Goal: Check status: Check status

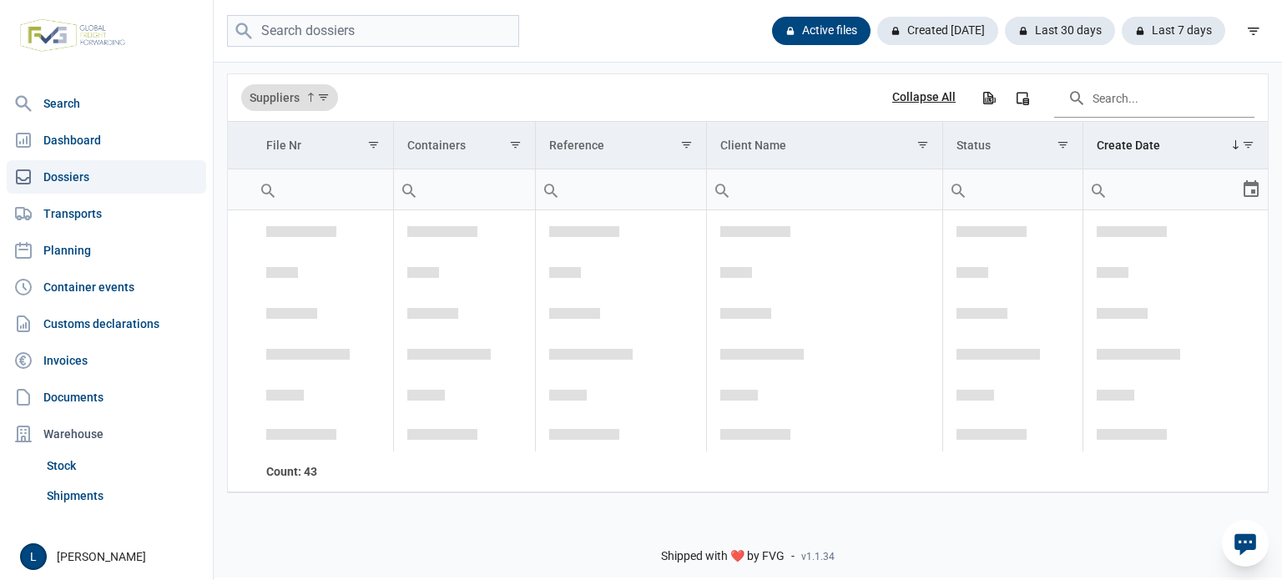
scroll to position [2052, 0]
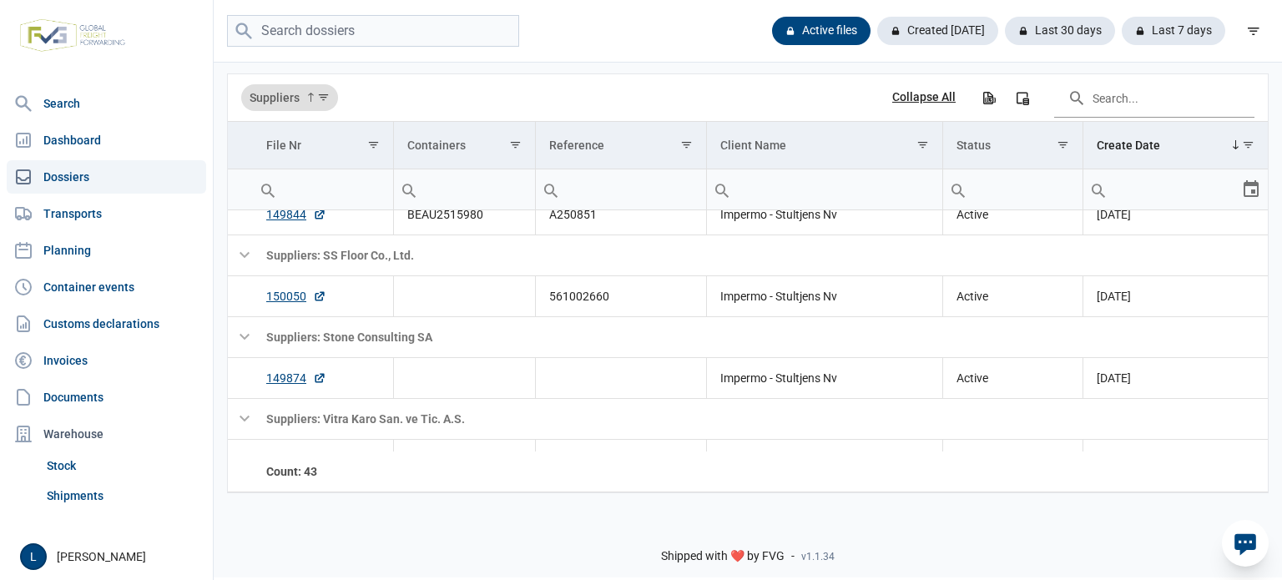
click at [1254, 537] on icon at bounding box center [1245, 545] width 22 height 22
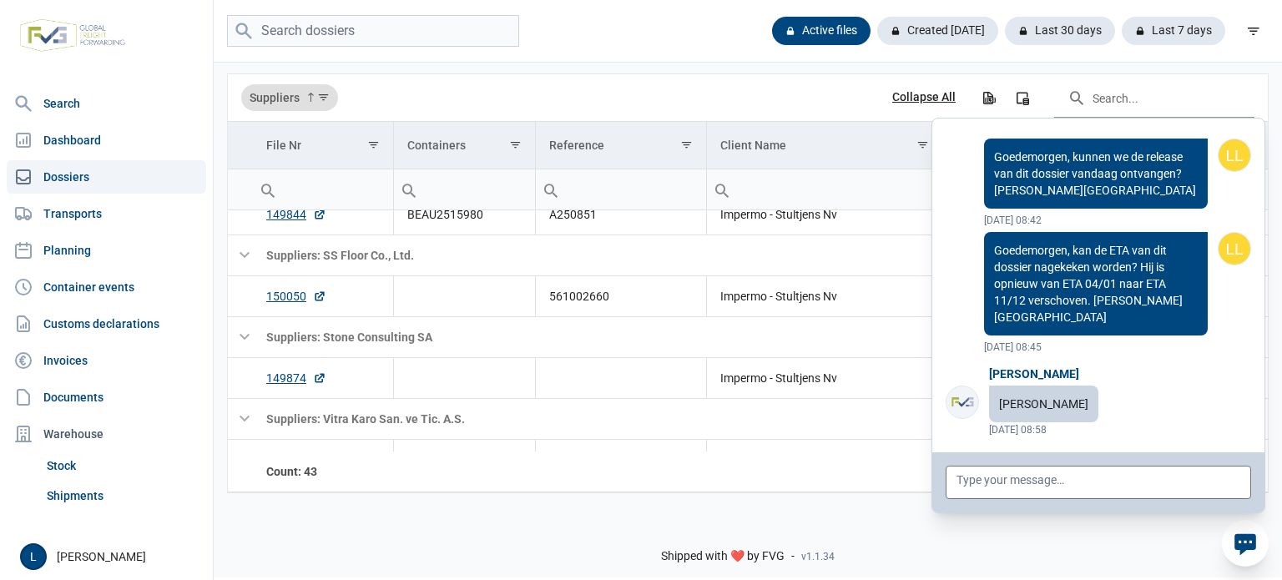
scroll to position [133812, 0]
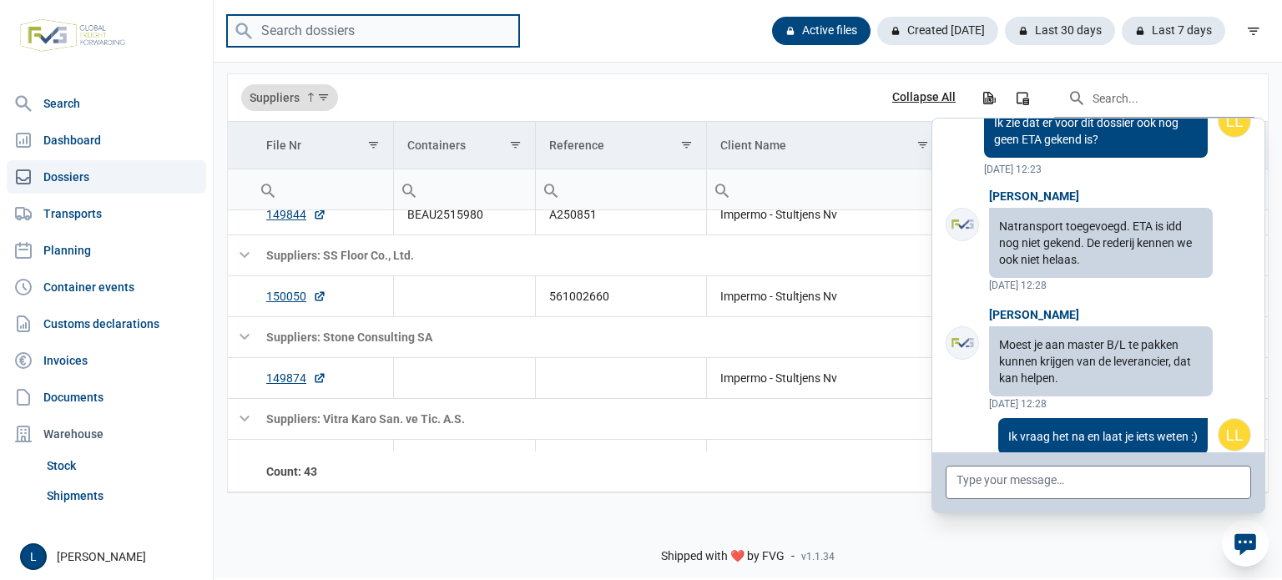
click at [393, 36] on input "search" at bounding box center [373, 31] width 292 height 33
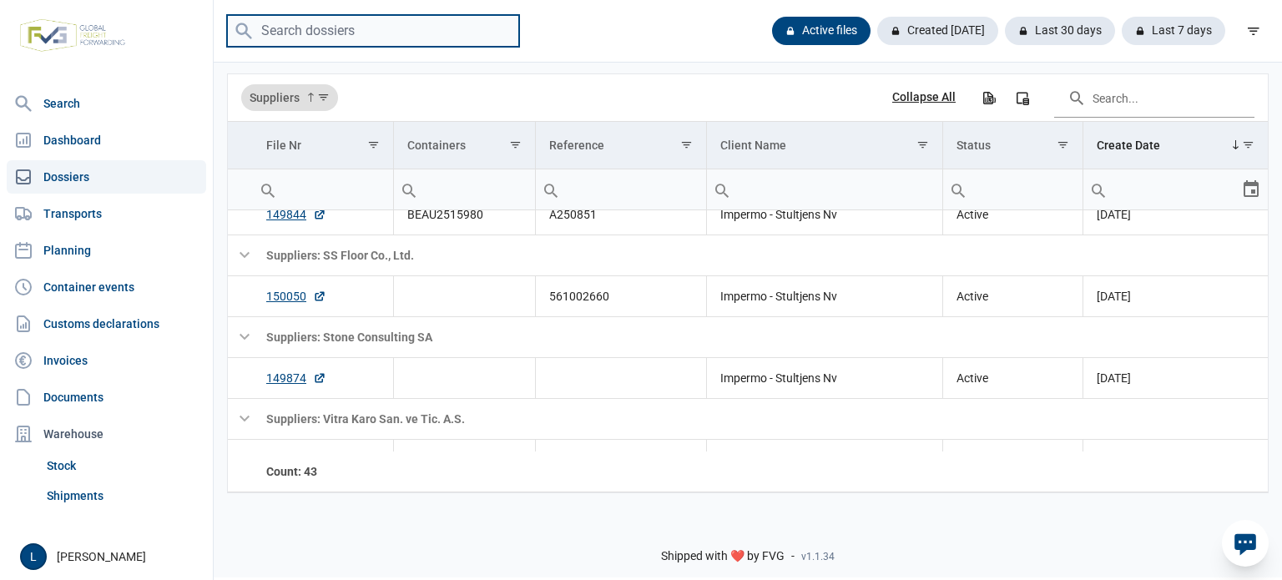
paste input "TEMU1043954"
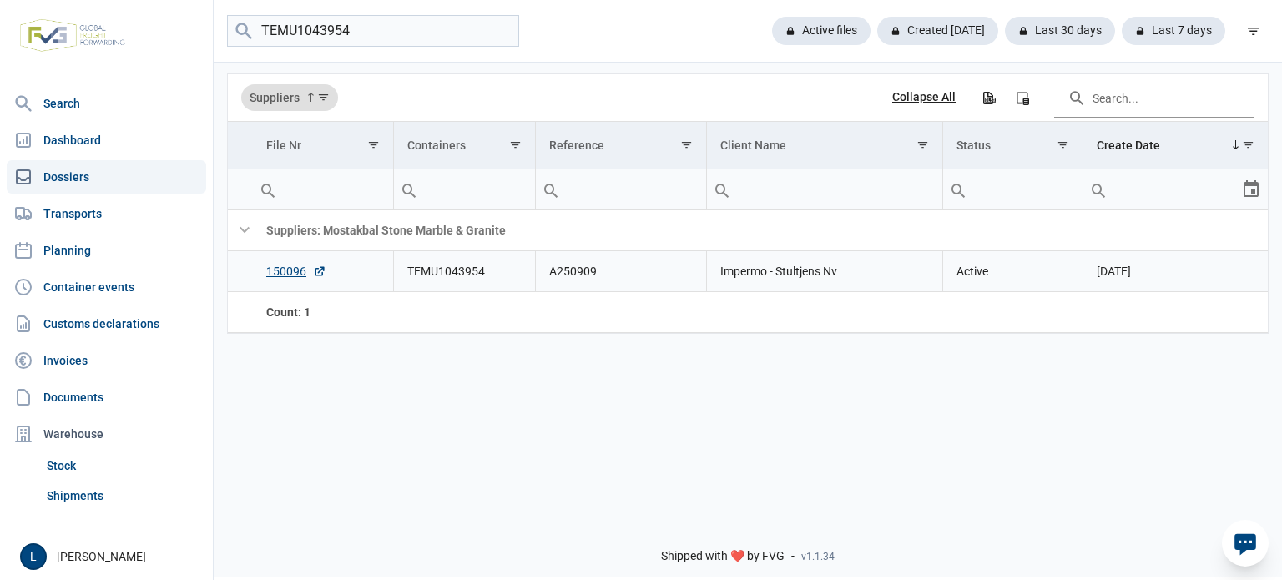
click at [558, 279] on td "A250909" at bounding box center [620, 271] width 171 height 41
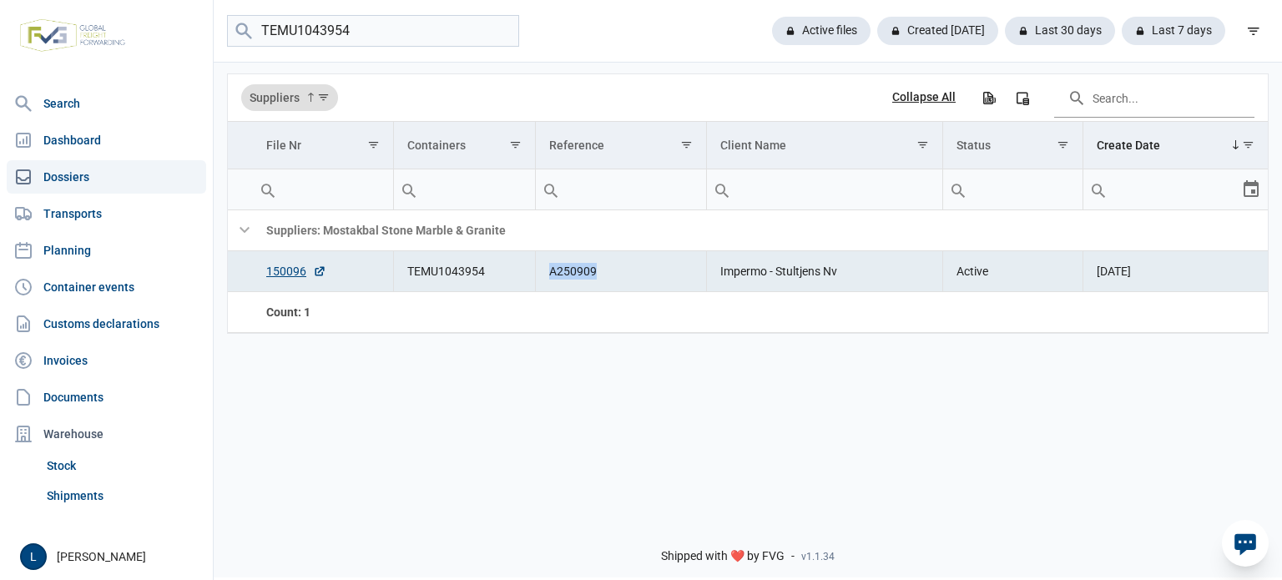
click at [558, 278] on td "A250909" at bounding box center [620, 271] width 171 height 41
click at [490, 274] on td "TEMU1043954" at bounding box center [464, 271] width 142 height 41
click at [481, 276] on td "TEMU1043954" at bounding box center [464, 271] width 142 height 41
click at [462, 279] on td "TEMU1043954" at bounding box center [464, 271] width 142 height 41
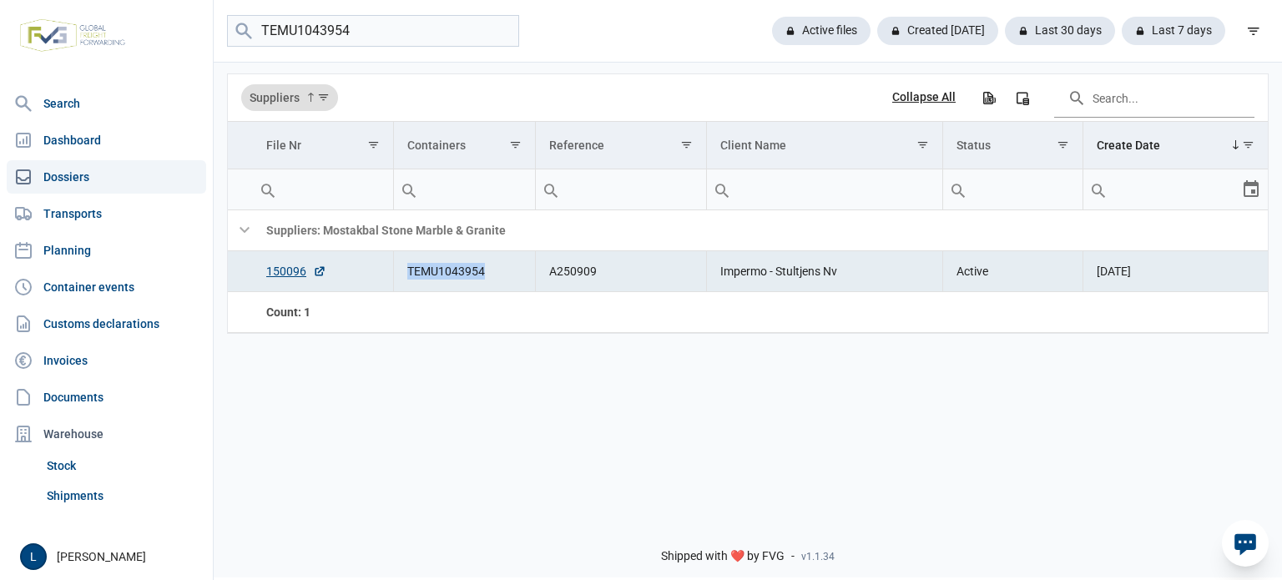
click at [462, 279] on td "TEMU1043954" at bounding box center [464, 271] width 142 height 41
click at [1250, 553] on icon at bounding box center [1245, 543] width 27 height 27
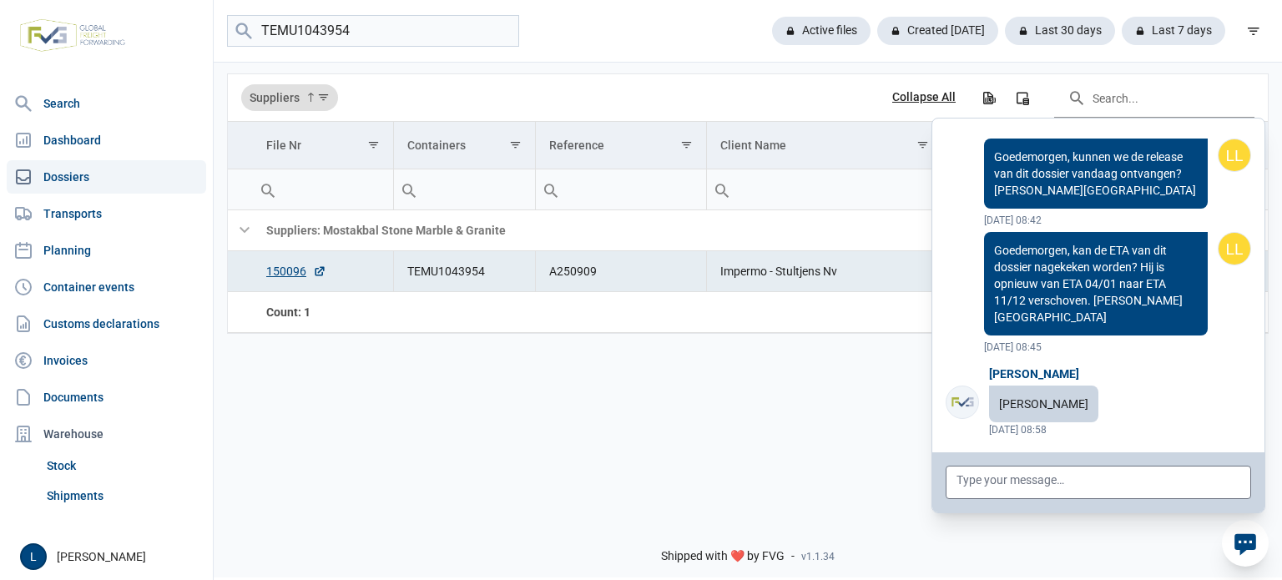
scroll to position [133812, 0]
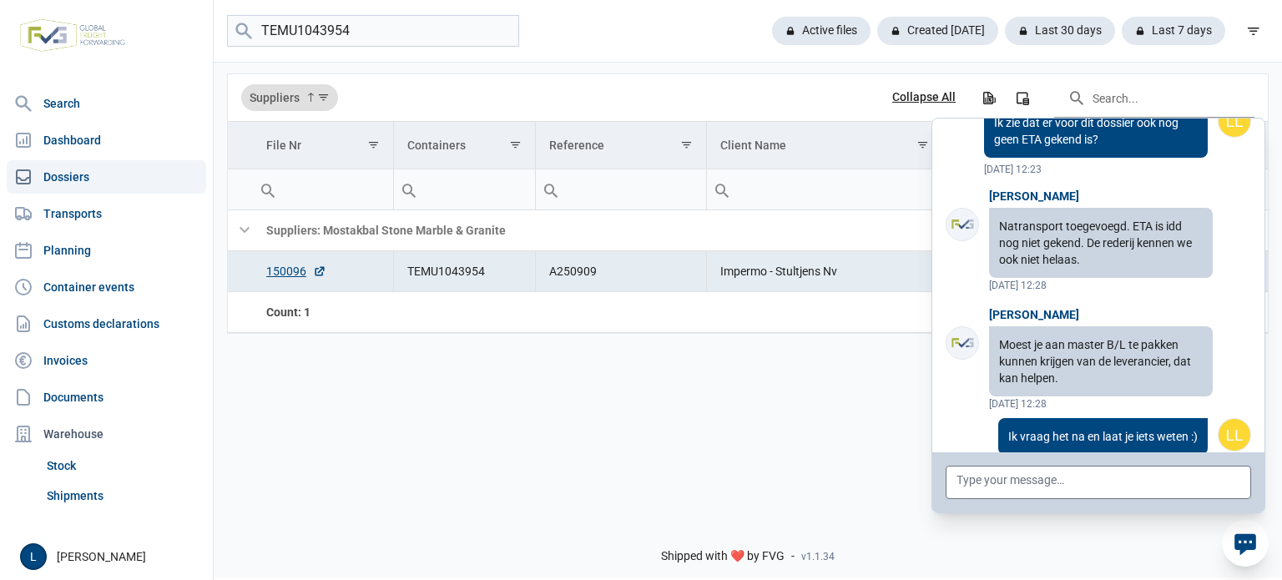
click at [663, 366] on div "Data grid with 2 rows and 7 columns Suppliers Collapse All Export all data to E…" at bounding box center [748, 283] width 1068 height 446
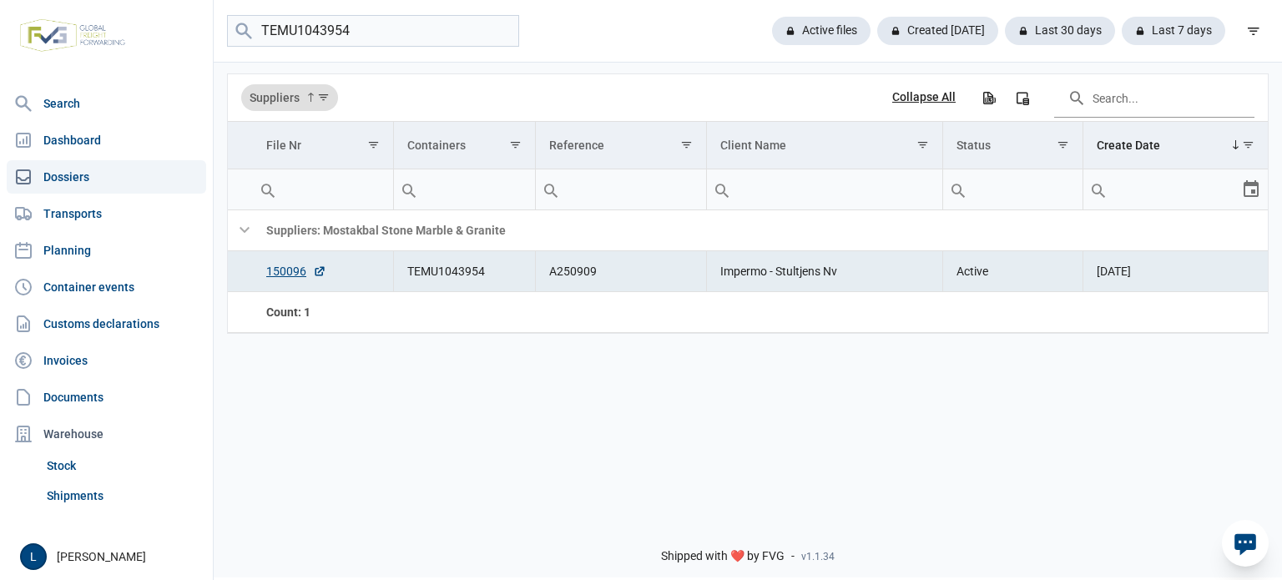
click at [381, 409] on div "Data grid with 2 rows and 7 columns Suppliers Collapse All Export all data to E…" at bounding box center [748, 283] width 1068 height 446
click at [451, 282] on td "TEMU1043954" at bounding box center [464, 271] width 142 height 41
click at [593, 273] on td "A250909" at bounding box center [620, 271] width 171 height 41
click at [581, 273] on td "A250909" at bounding box center [620, 271] width 171 height 41
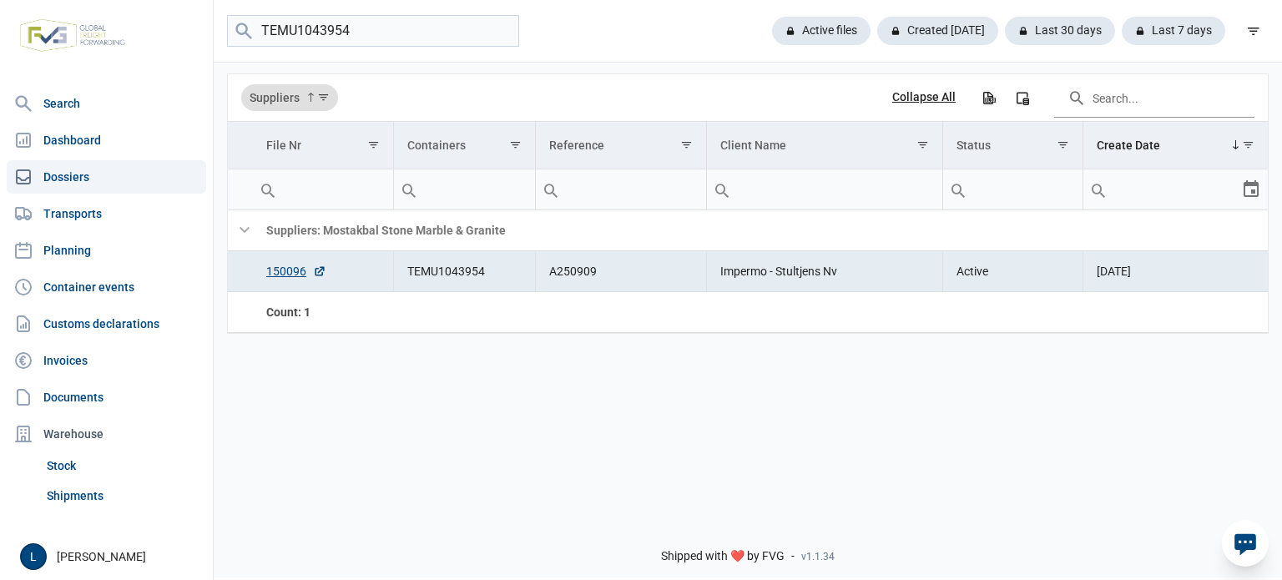
click at [581, 273] on td "A250909" at bounding box center [620, 271] width 171 height 41
click at [649, 394] on div "Data grid with 2 rows and 7 columns Suppliers Collapse All Export all data to E…" at bounding box center [748, 283] width 1068 height 446
click at [575, 270] on td "A250909" at bounding box center [620, 271] width 171 height 41
click at [814, 273] on td "Impermo - Stultjens Nv" at bounding box center [824, 271] width 236 height 41
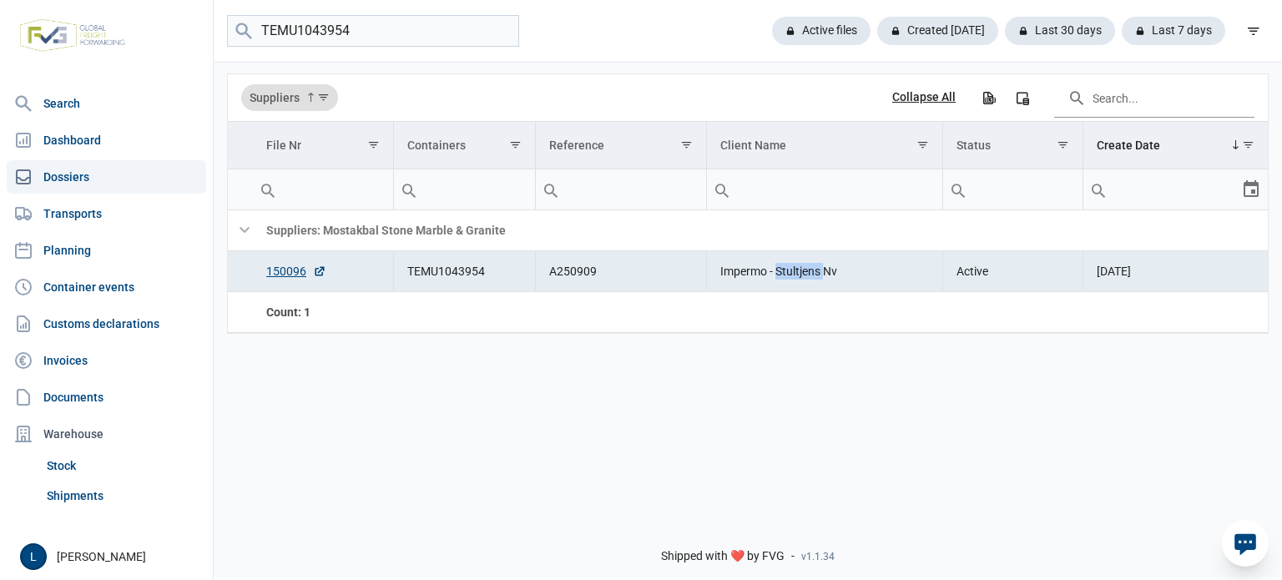
click at [814, 273] on td "Impermo - Stultjens Nv" at bounding box center [824, 271] width 236 height 41
click at [557, 276] on td "A250909" at bounding box center [620, 271] width 171 height 41
click at [451, 259] on td "TEMU1043954" at bounding box center [464, 271] width 142 height 41
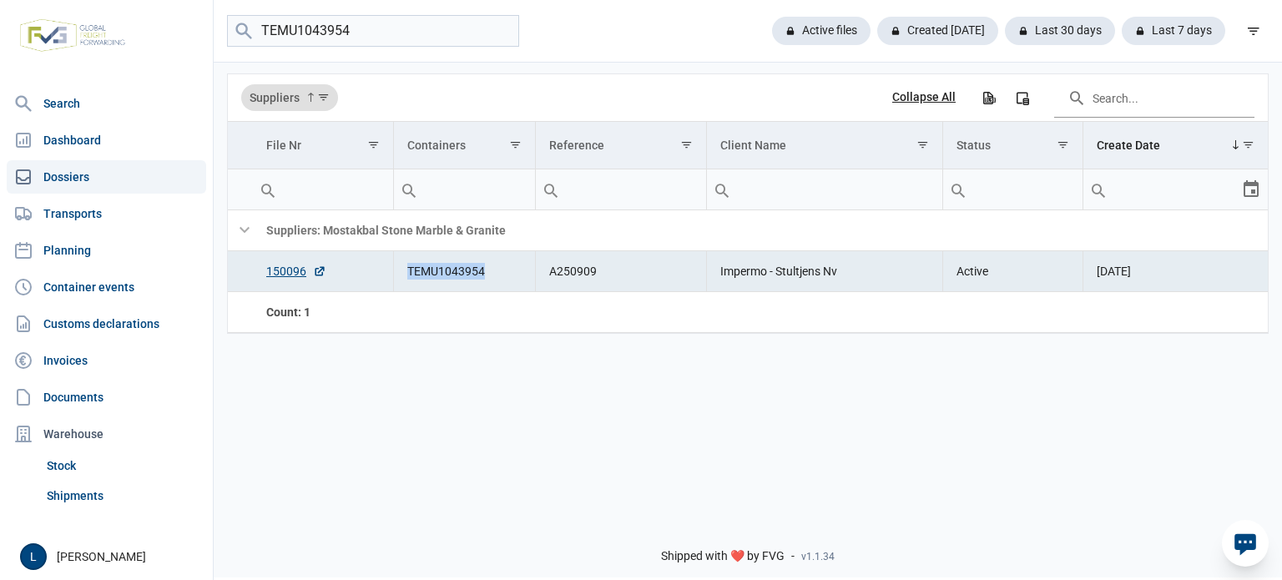
click at [451, 259] on td "TEMU1043954" at bounding box center [464, 271] width 142 height 41
click at [564, 60] on div "TEMU1043954 Active files Created [DATE] Last 30 days Last 7 days" at bounding box center [748, 31] width 1068 height 63
click at [285, 264] on link "150096" at bounding box center [296, 271] width 60 height 17
click at [338, 13] on div "TEMU1043954 Active files Created [DATE] Last 30 days Last 7 days" at bounding box center [748, 31] width 1068 height 63
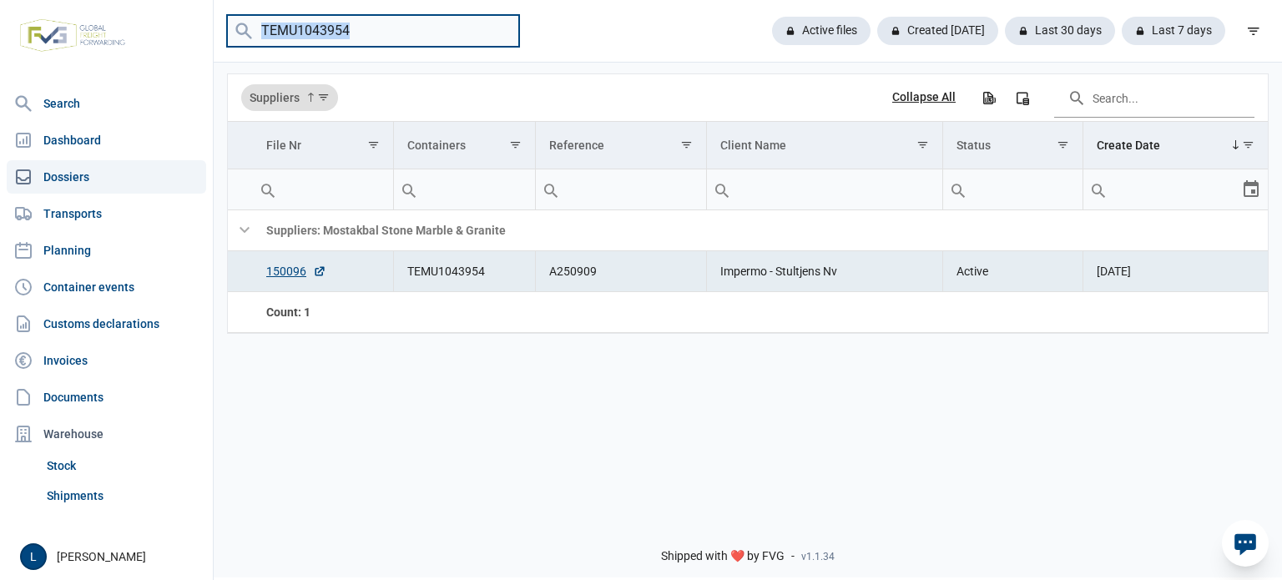
click at [334, 33] on input "TEMU1043954" at bounding box center [373, 31] width 292 height 33
paste input "FBIU0400073"
type input "FBIU0400073"
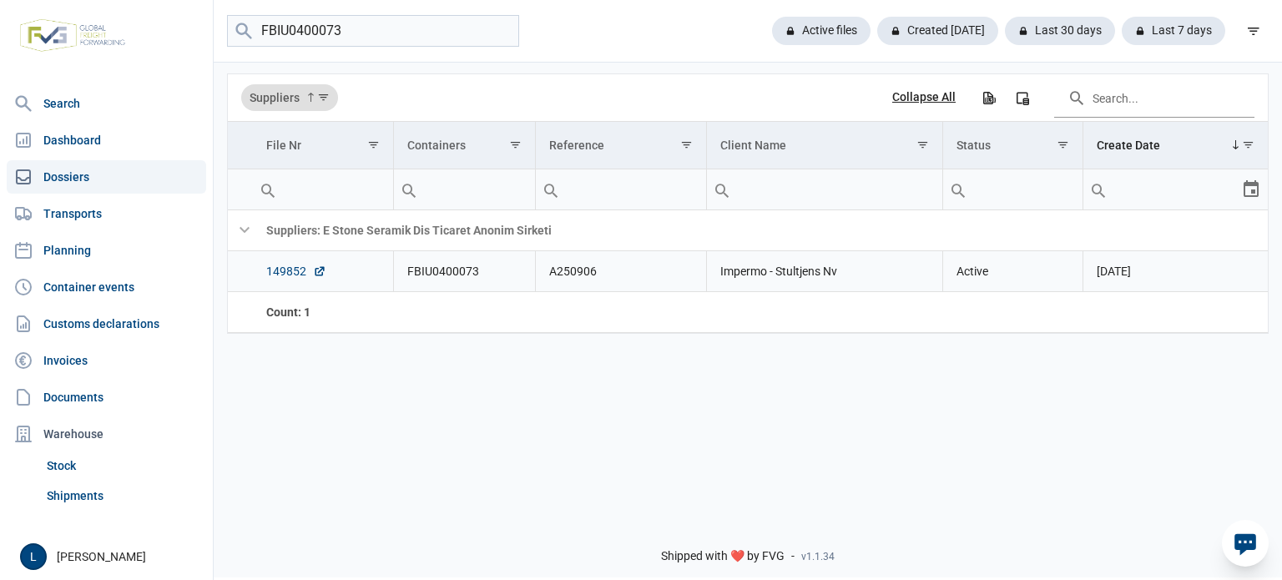
click at [294, 276] on link "149852" at bounding box center [296, 271] width 60 height 17
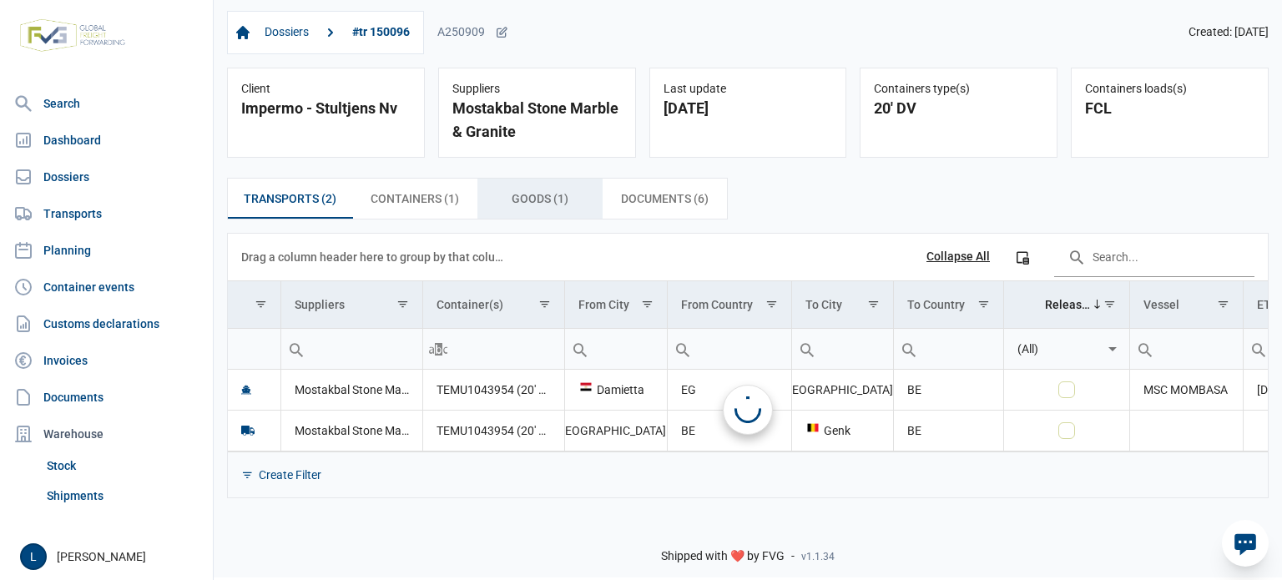
click at [652, 199] on span "Documents (6) Documents (6)" at bounding box center [665, 199] width 88 height 20
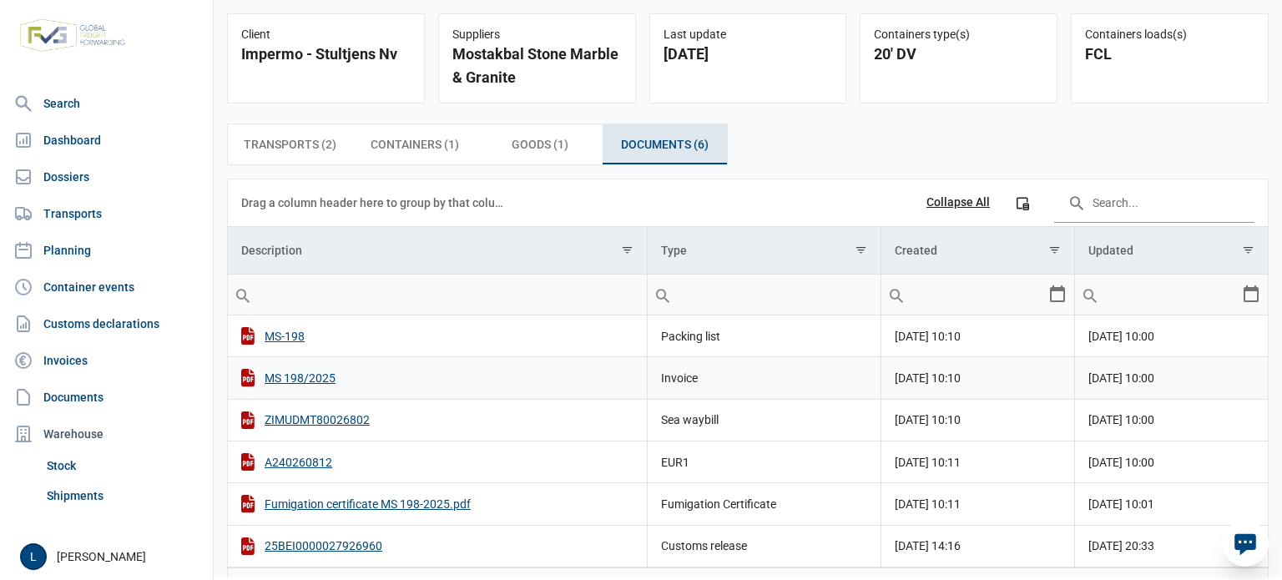
scroll to position [100, 0]
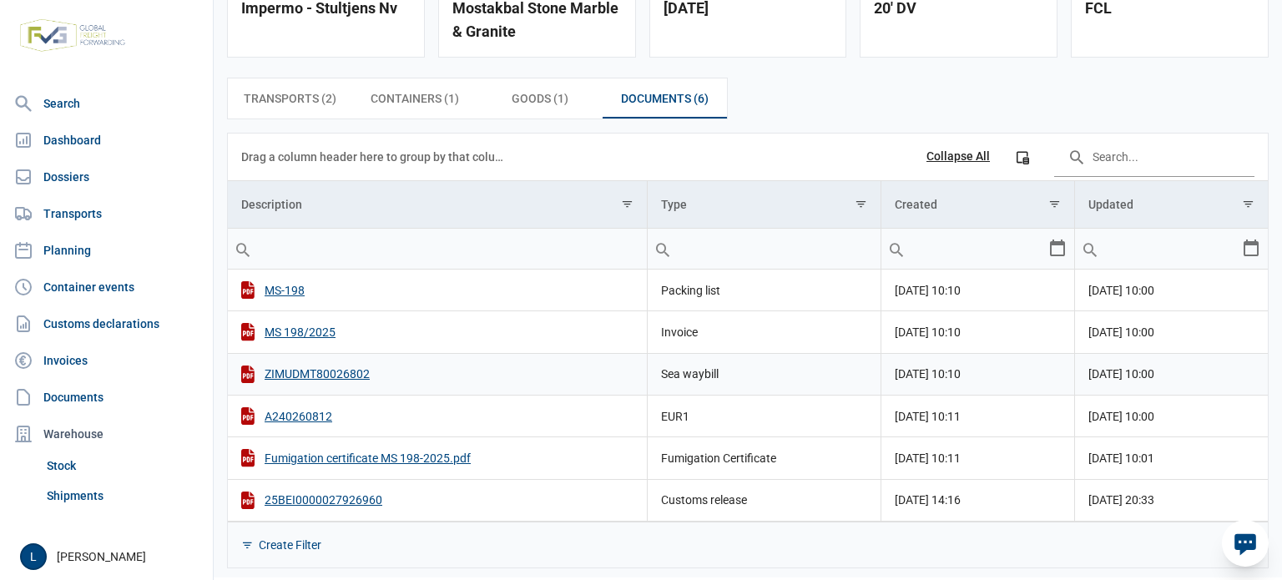
click at [721, 373] on td "Sea waybill" at bounding box center [764, 374] width 233 height 42
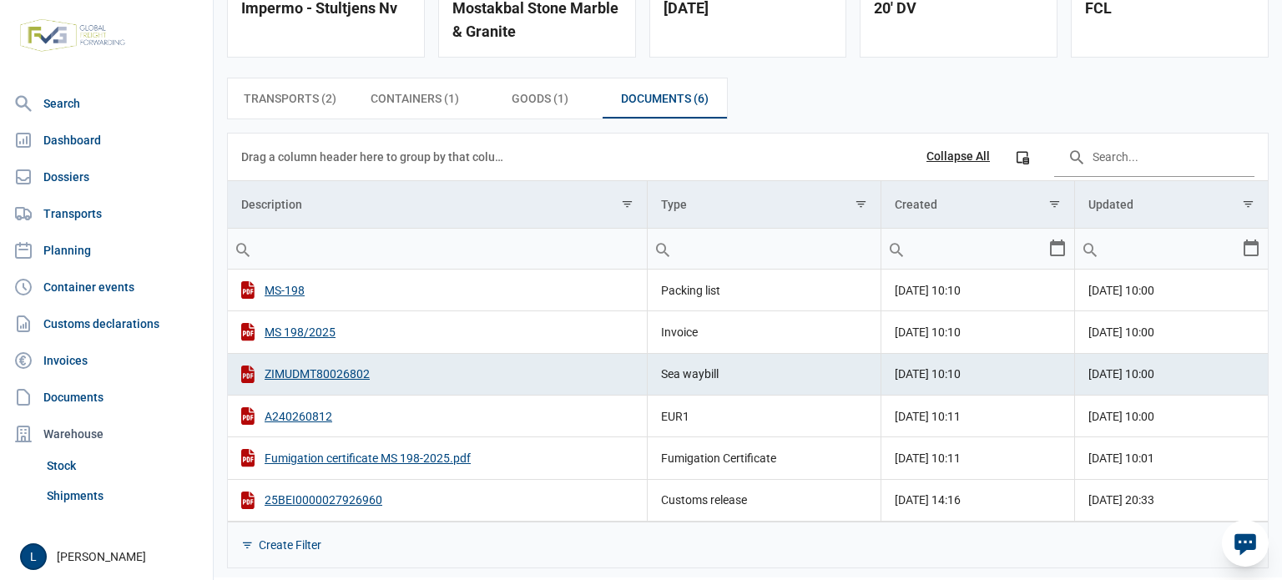
click at [871, 110] on div "Transports (2) Transports (2) Containers (1) Containers (1) Goods (1) Goods (1)…" at bounding box center [747, 99] width 1041 height 42
click at [733, 466] on td "Fumigation Certificate" at bounding box center [764, 458] width 233 height 42
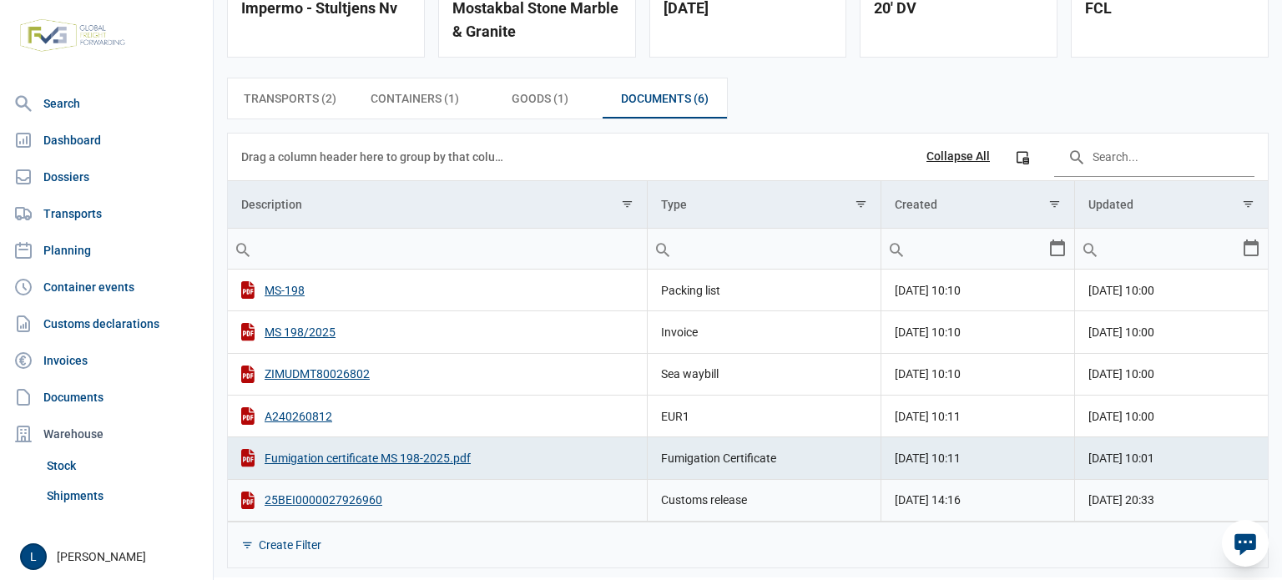
click at [725, 495] on td "Customs release" at bounding box center [764, 500] width 233 height 42
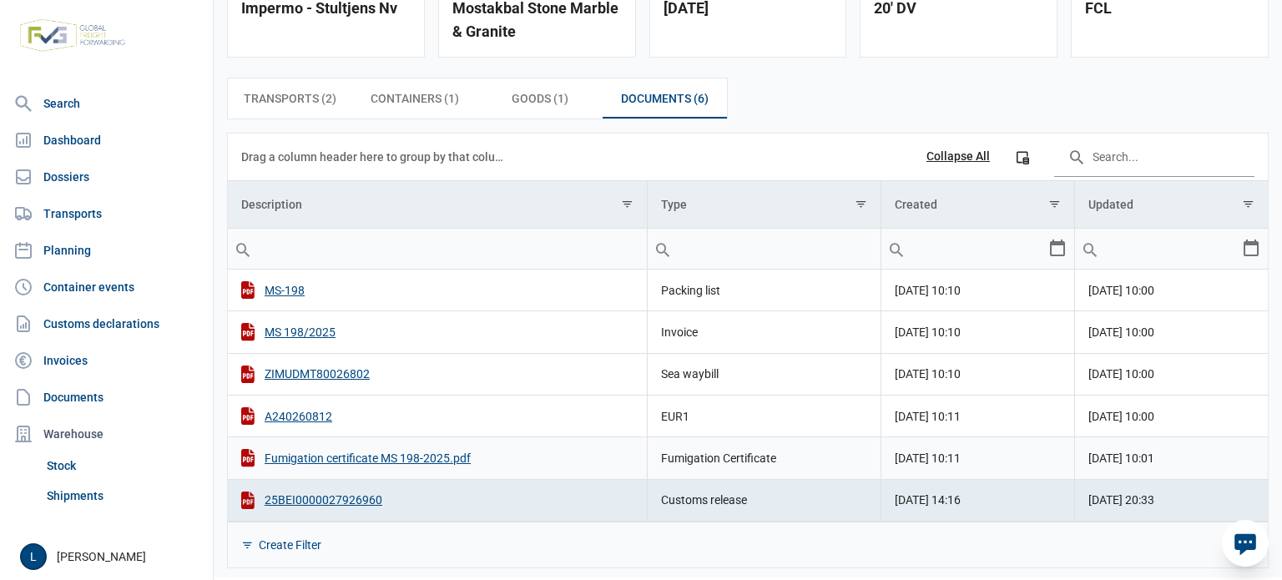
click at [729, 462] on td "Fumigation Certificate" at bounding box center [764, 458] width 233 height 42
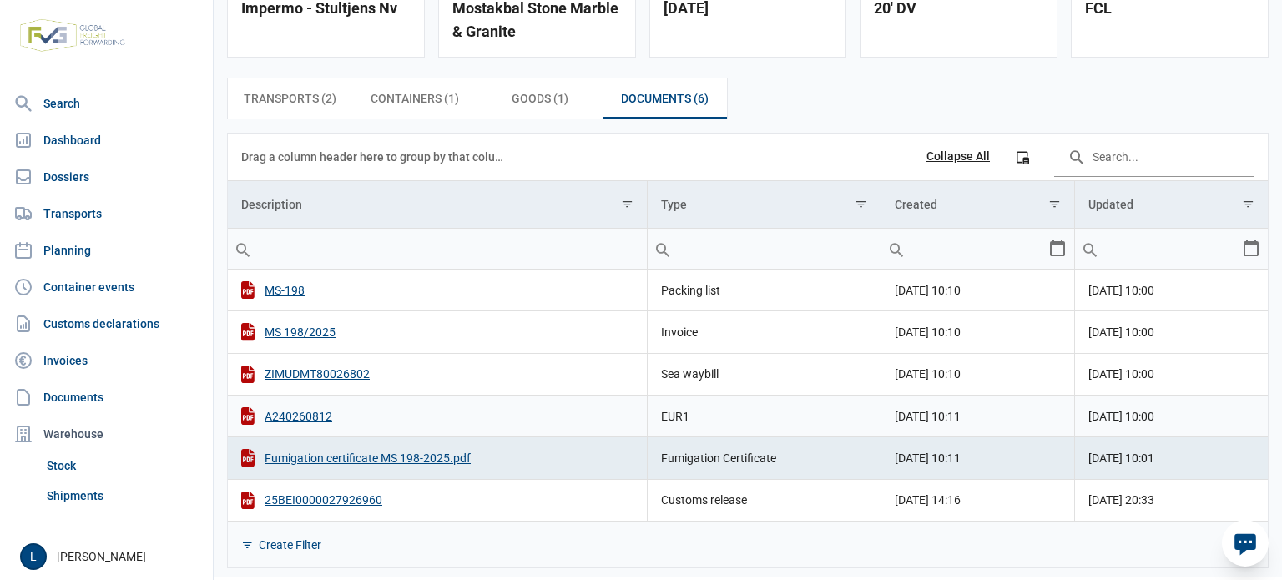
click at [724, 423] on td "EUR1" at bounding box center [764, 416] width 233 height 42
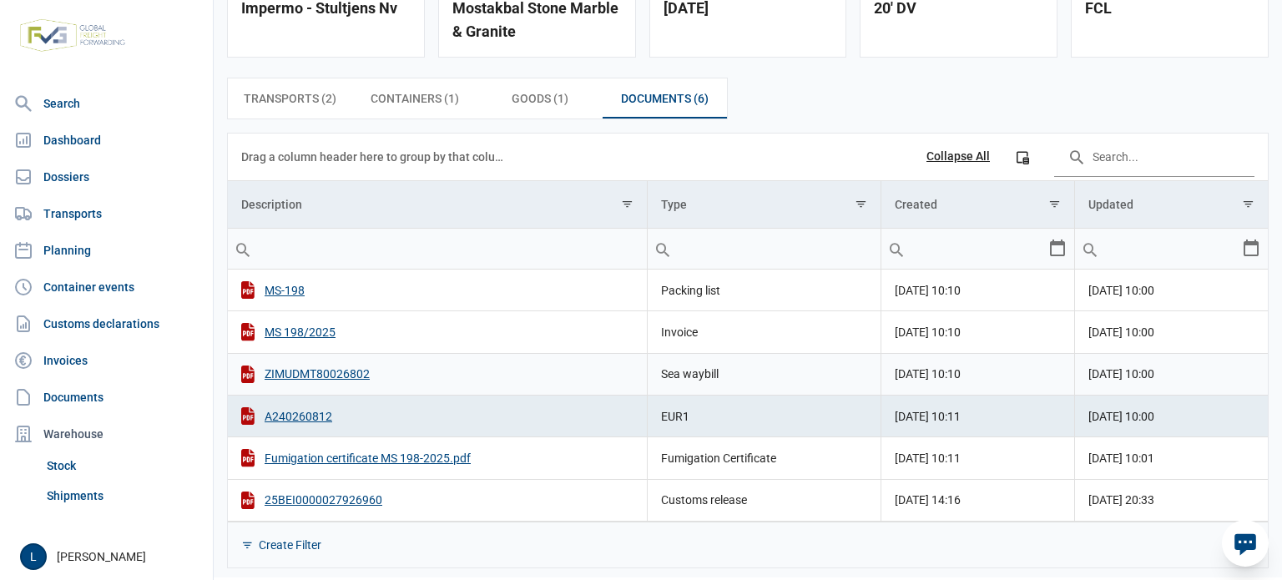
click at [701, 375] on td "Sea waybill" at bounding box center [764, 374] width 233 height 42
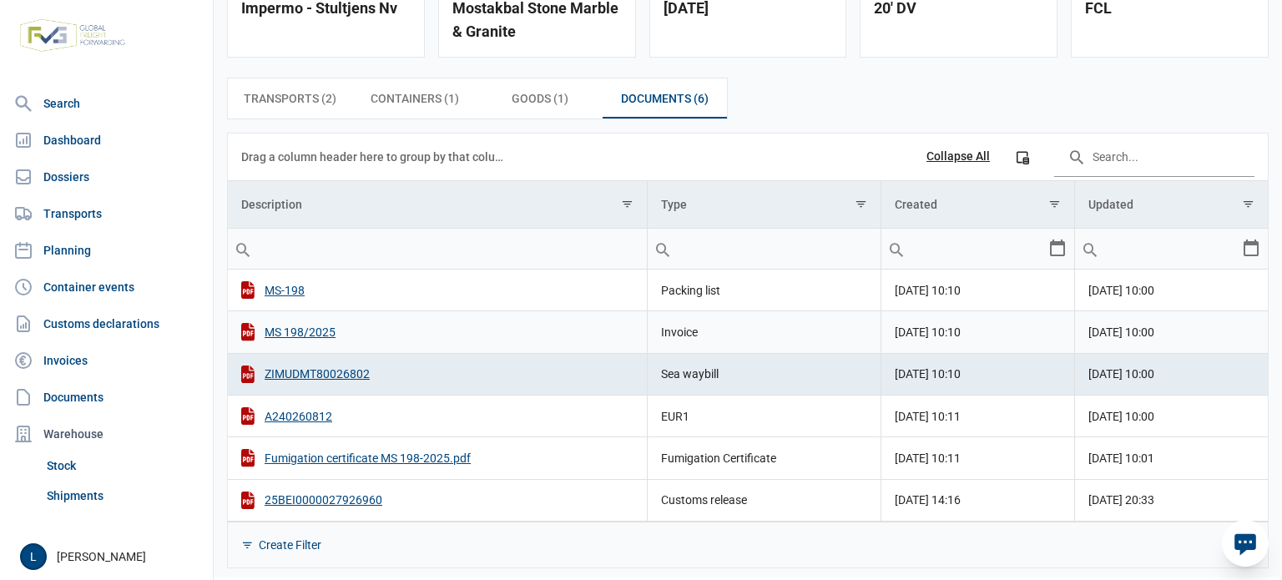
click at [691, 332] on td "Invoice" at bounding box center [764, 332] width 233 height 42
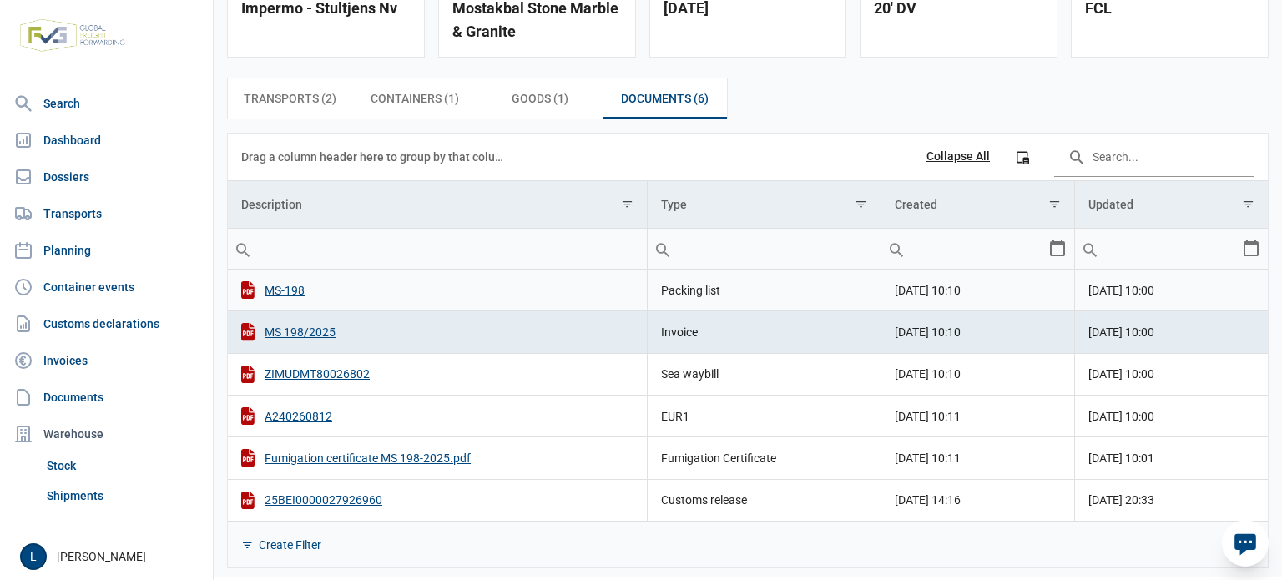
click at [694, 294] on td "Packing list" at bounding box center [764, 291] width 233 height 42
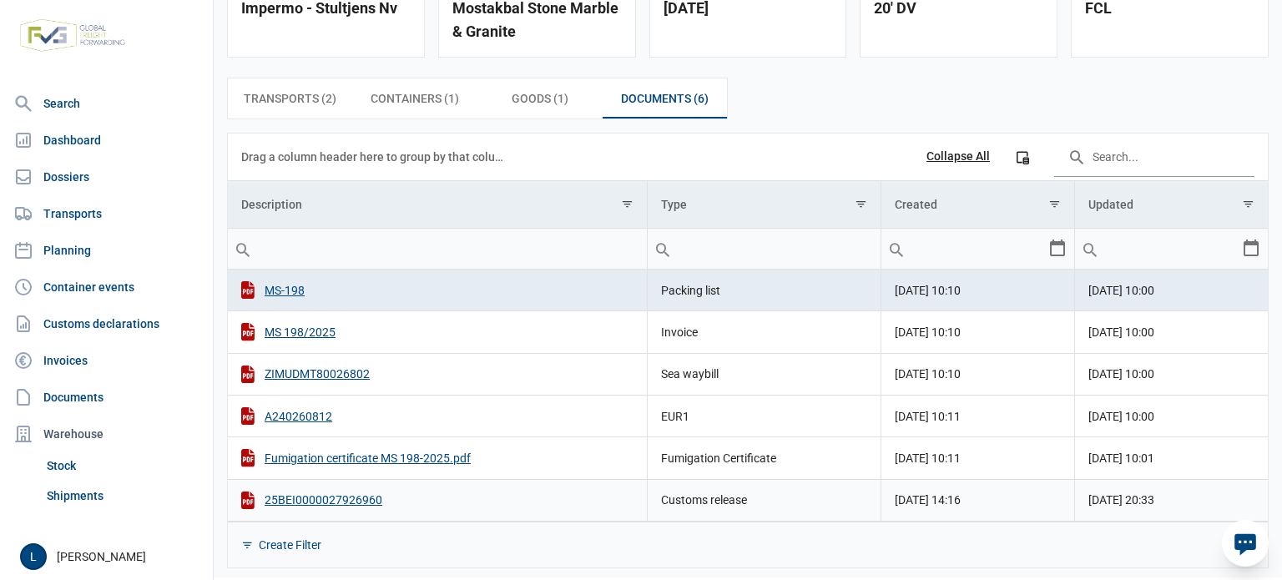
click at [708, 492] on td "Customs release" at bounding box center [764, 500] width 233 height 42
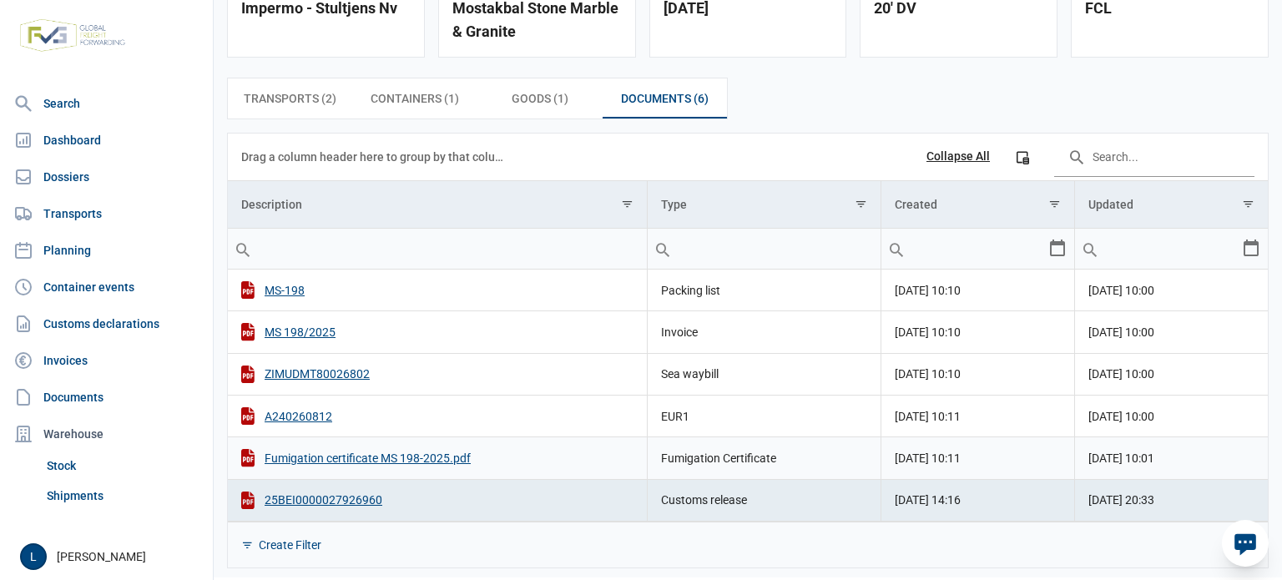
click at [711, 457] on td "Fumigation Certificate" at bounding box center [764, 458] width 233 height 42
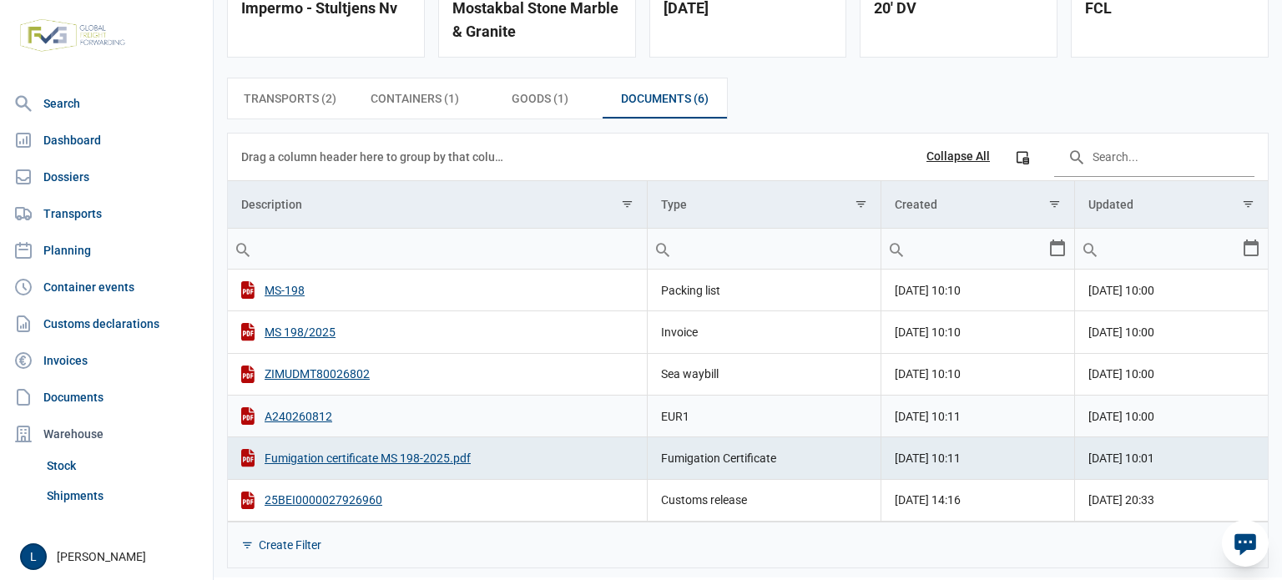
click at [711, 405] on td "EUR1" at bounding box center [764, 416] width 233 height 42
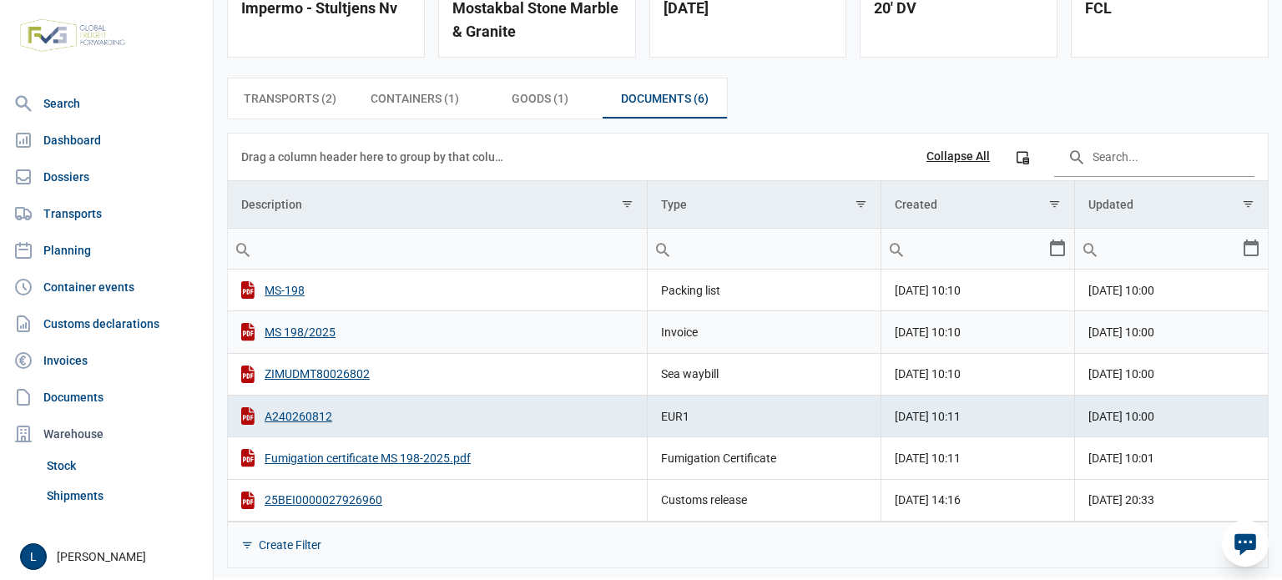
click at [714, 346] on td "Invoice" at bounding box center [764, 332] width 233 height 42
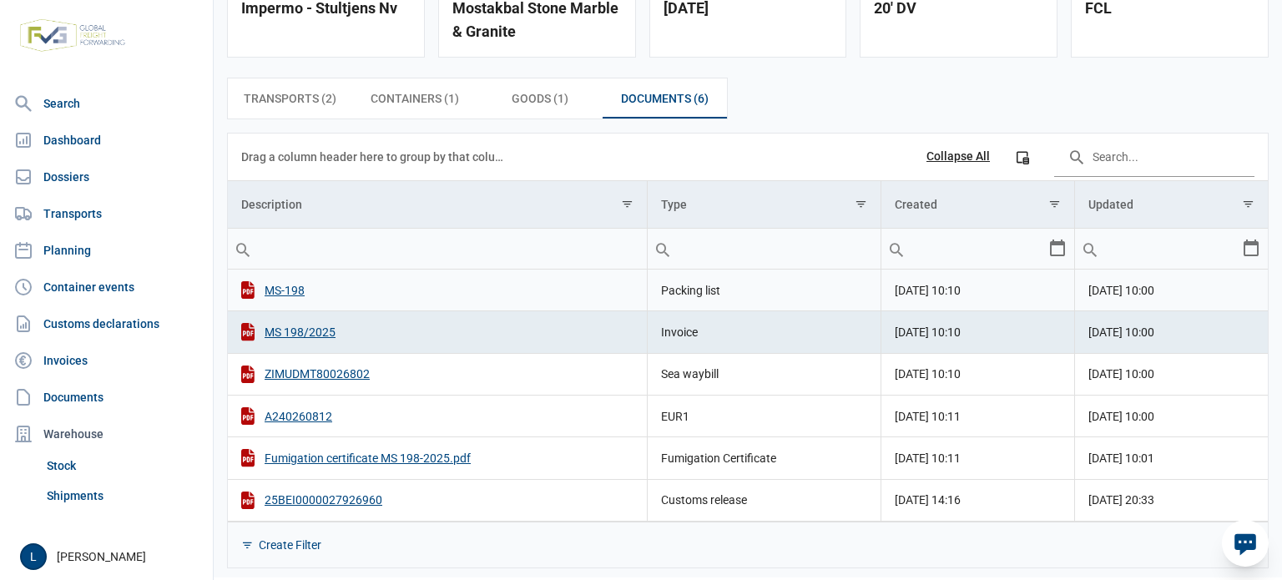
click at [720, 300] on td "Packing list" at bounding box center [764, 291] width 233 height 42
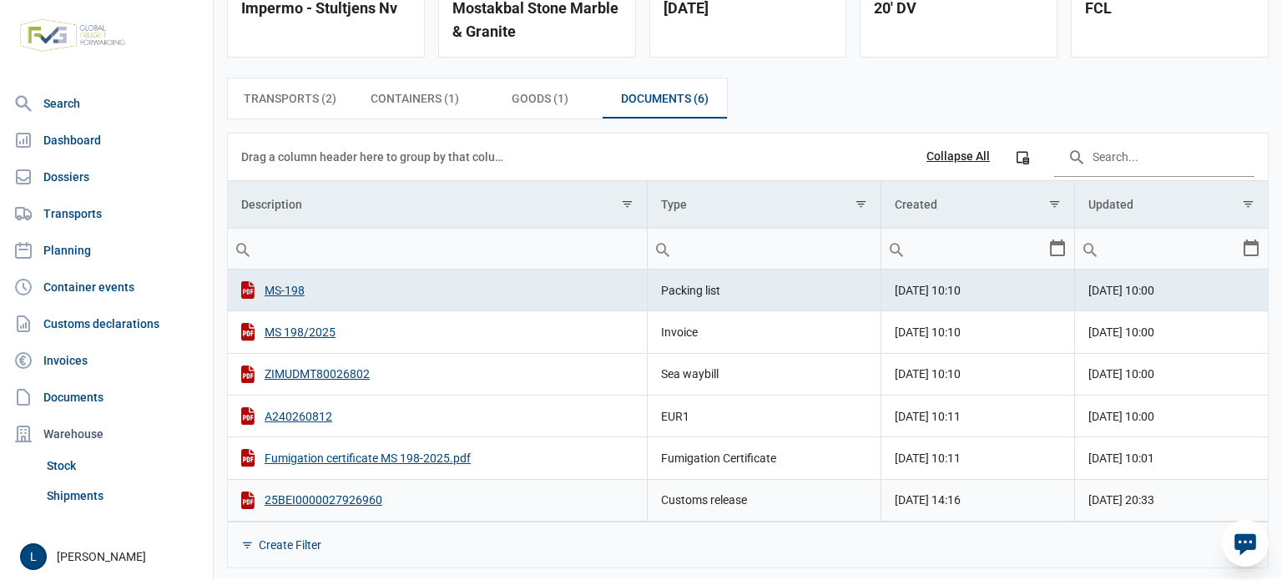
click at [726, 500] on td "Customs release" at bounding box center [764, 500] width 233 height 42
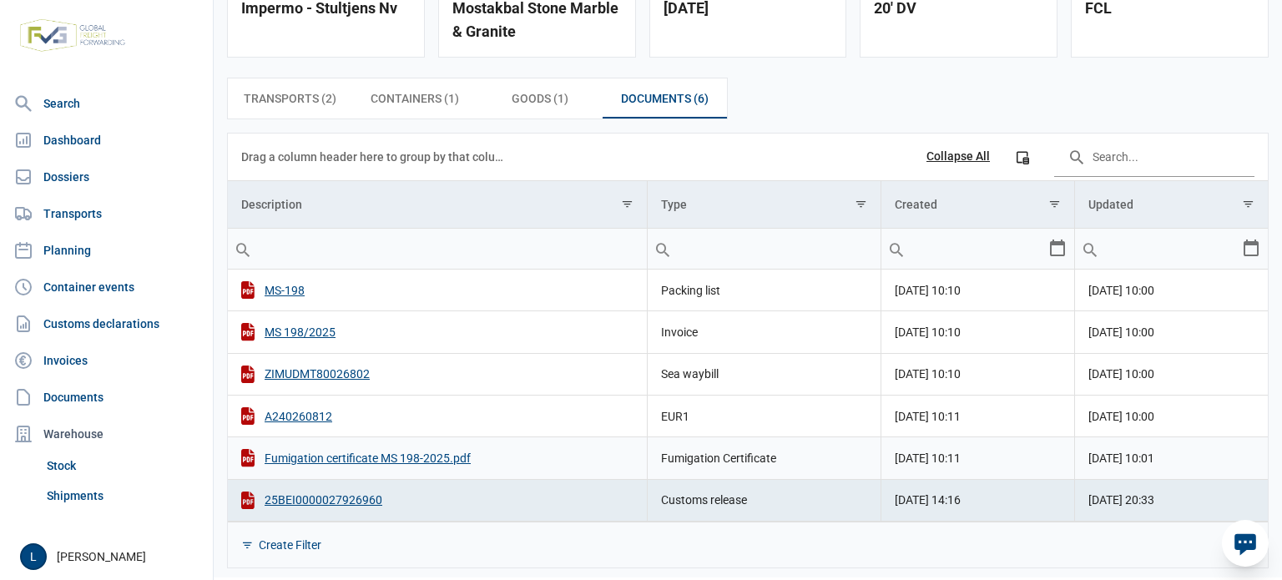
click at [727, 469] on td "Fumigation Certificate" at bounding box center [764, 458] width 233 height 42
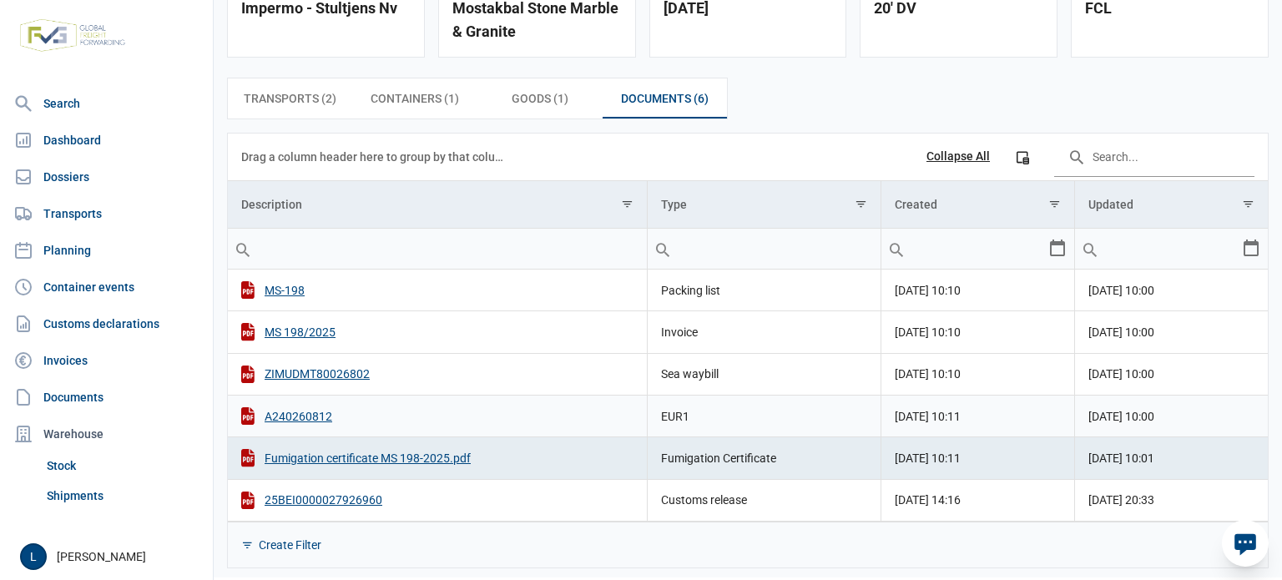
click at [721, 422] on td "EUR1" at bounding box center [764, 416] width 233 height 42
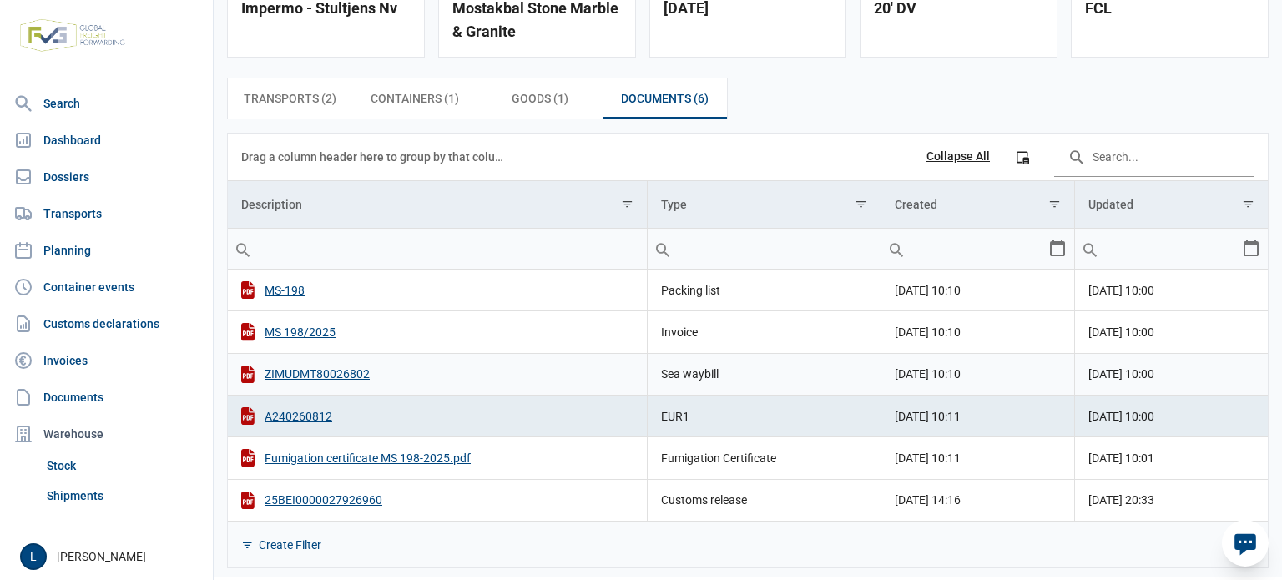
click at [721, 371] on td "Sea waybill" at bounding box center [764, 374] width 233 height 42
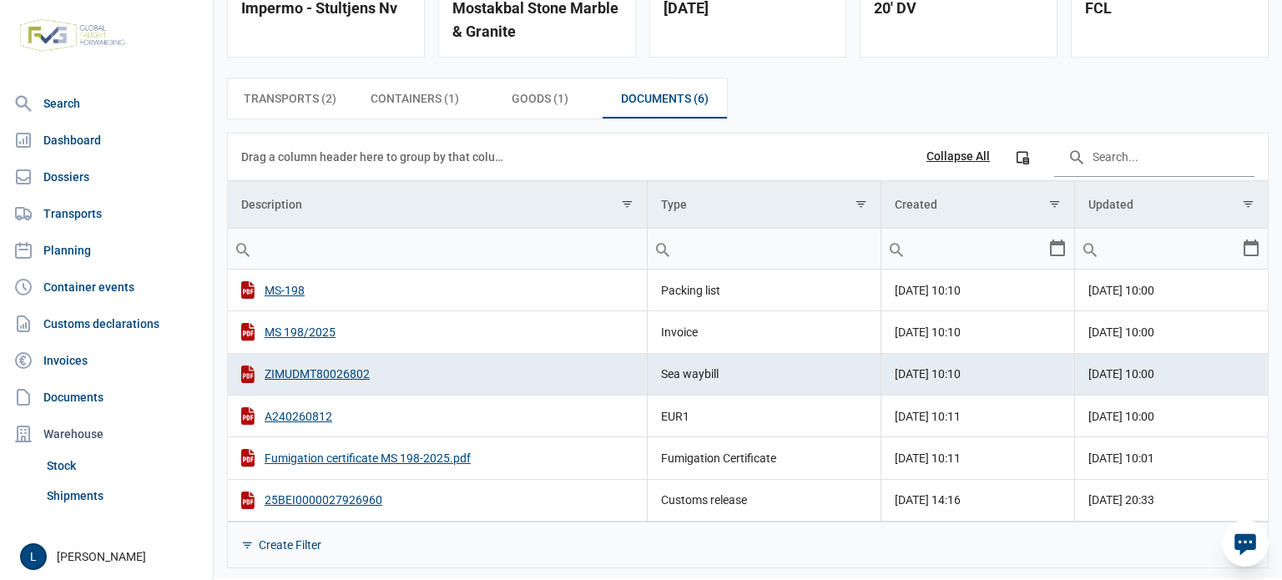
click at [721, 326] on td "Invoice" at bounding box center [764, 332] width 233 height 42
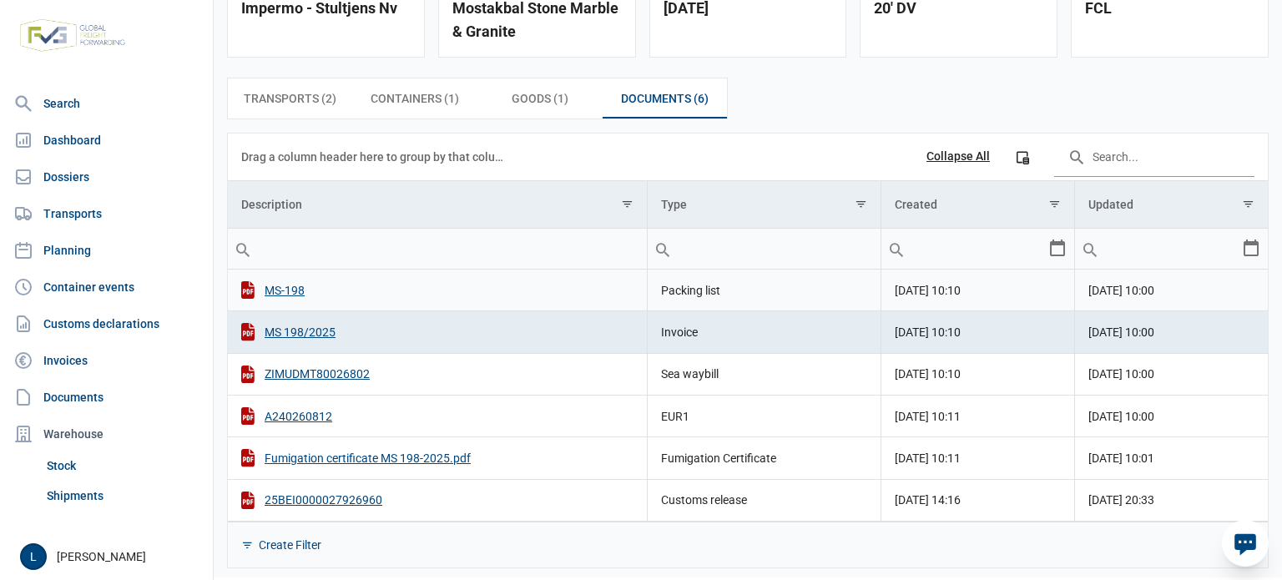
click at [721, 272] on td "Packing list" at bounding box center [764, 291] width 233 height 42
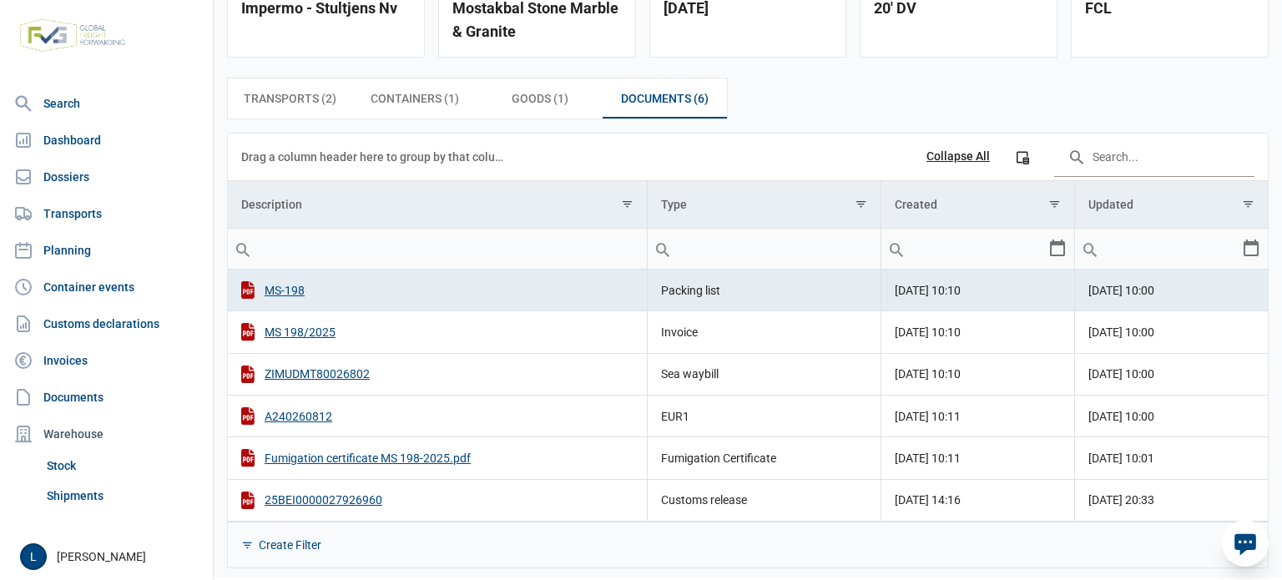
click at [784, 129] on div "Transports (2) Transports (2) Containers (1) Containers (1) Goods (1) Goods (1)…" at bounding box center [748, 322] width 1068 height 517
